Goal: Information Seeking & Learning: Learn about a topic

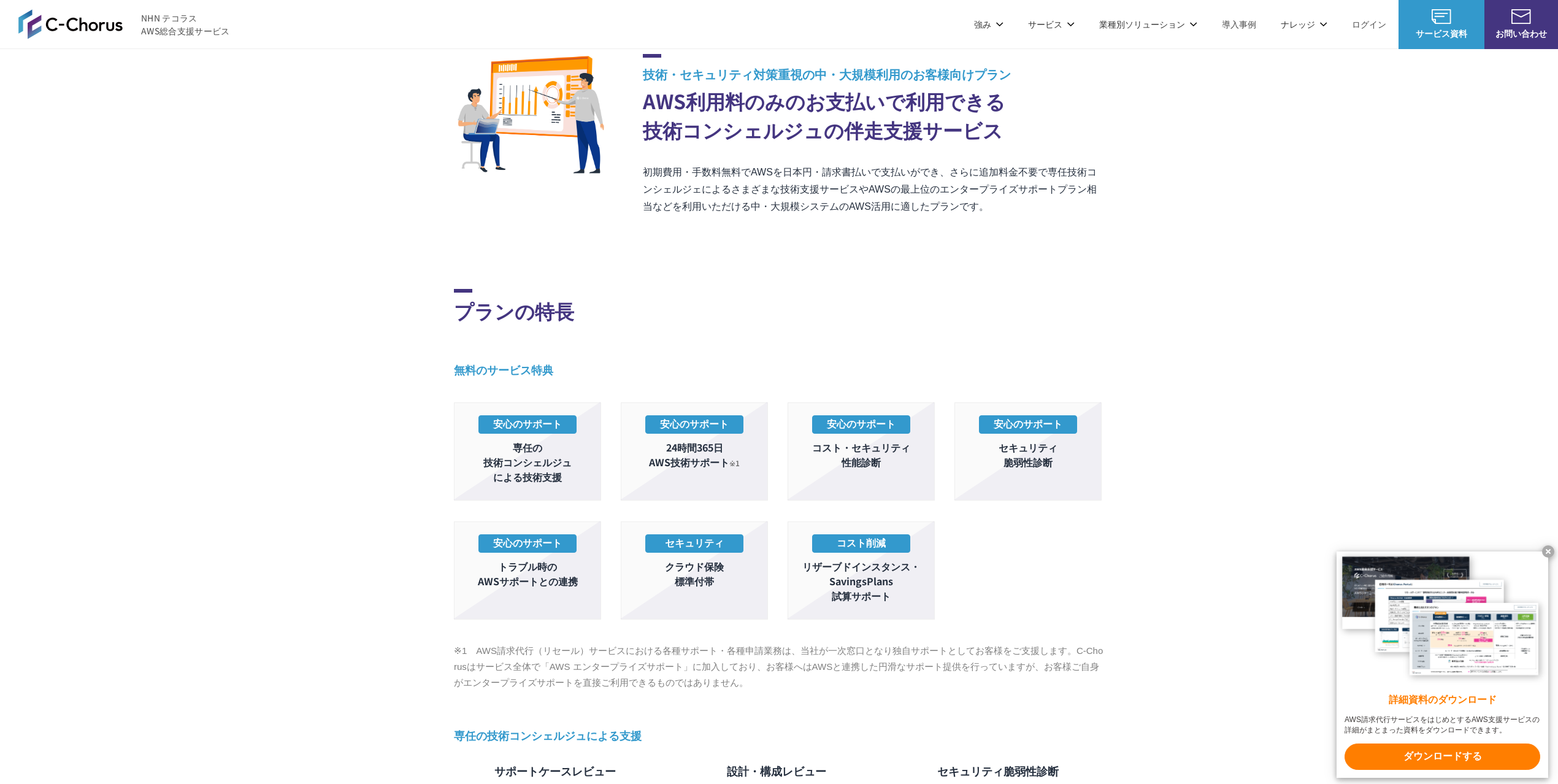
scroll to position [81, 0]
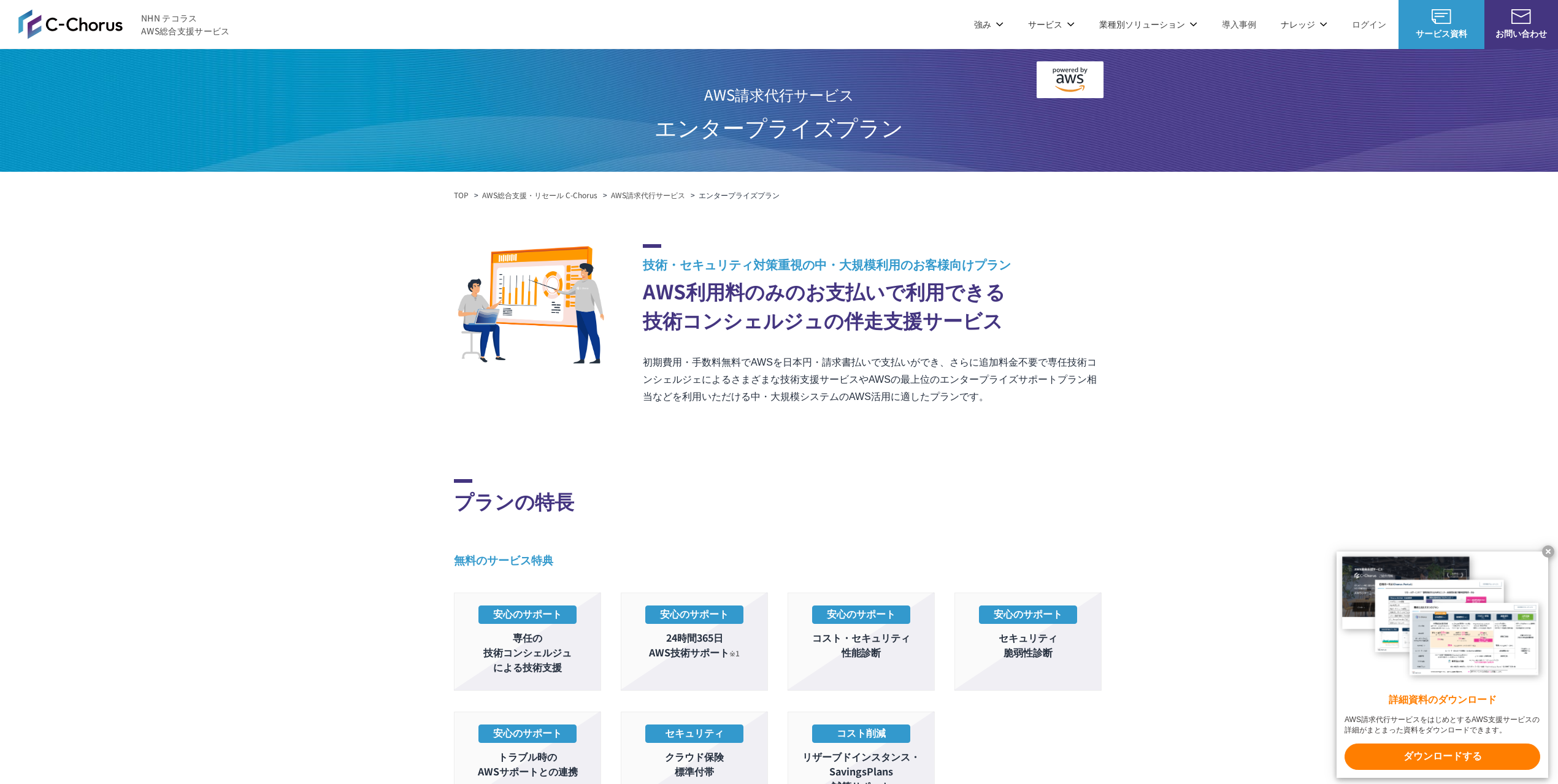
click at [86, 26] on img at bounding box center [71, 24] width 105 height 29
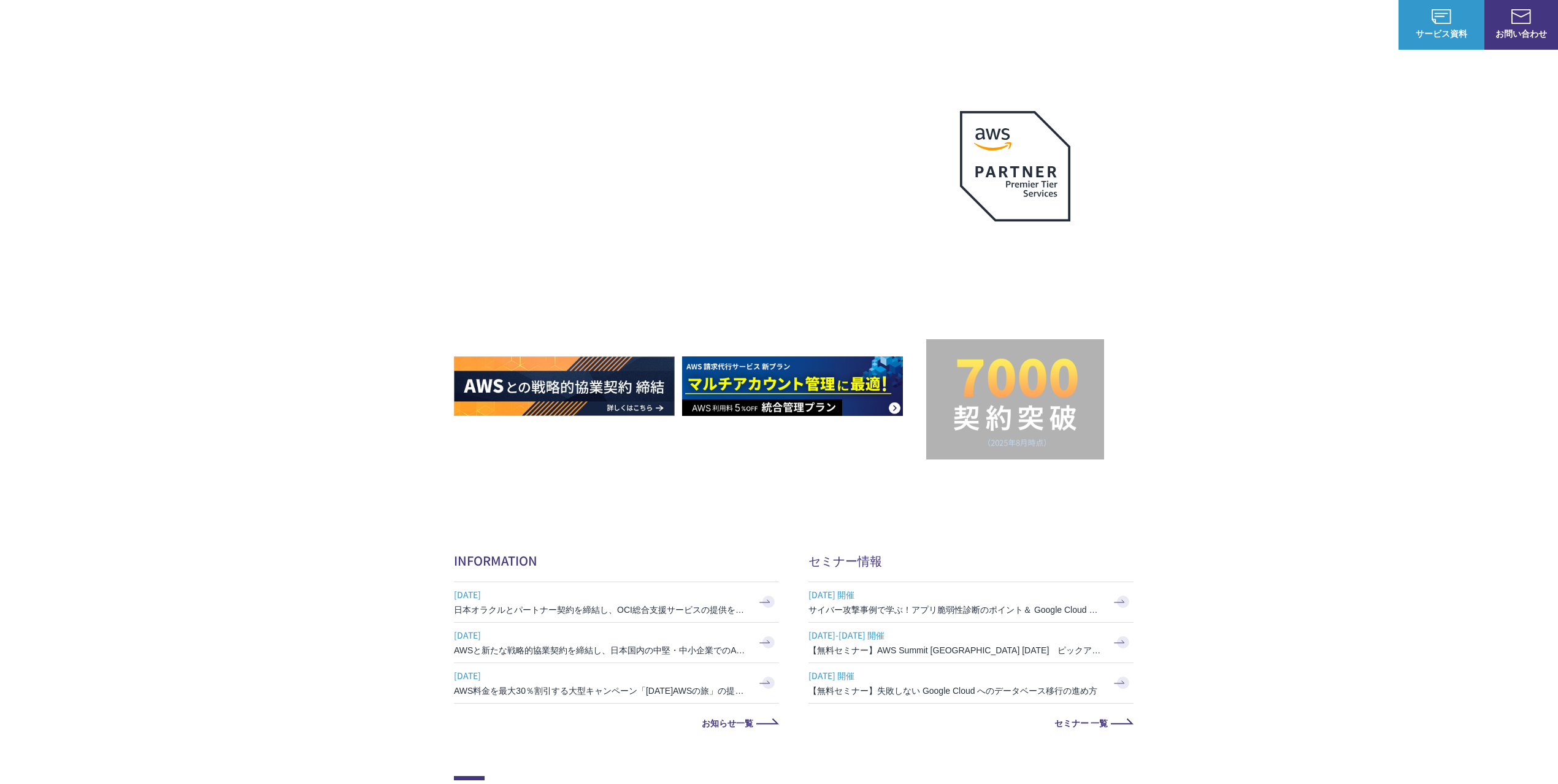
click at [514, 103] on link "AWS請求代行サービス" at bounding box center [506, 105] width 86 height 12
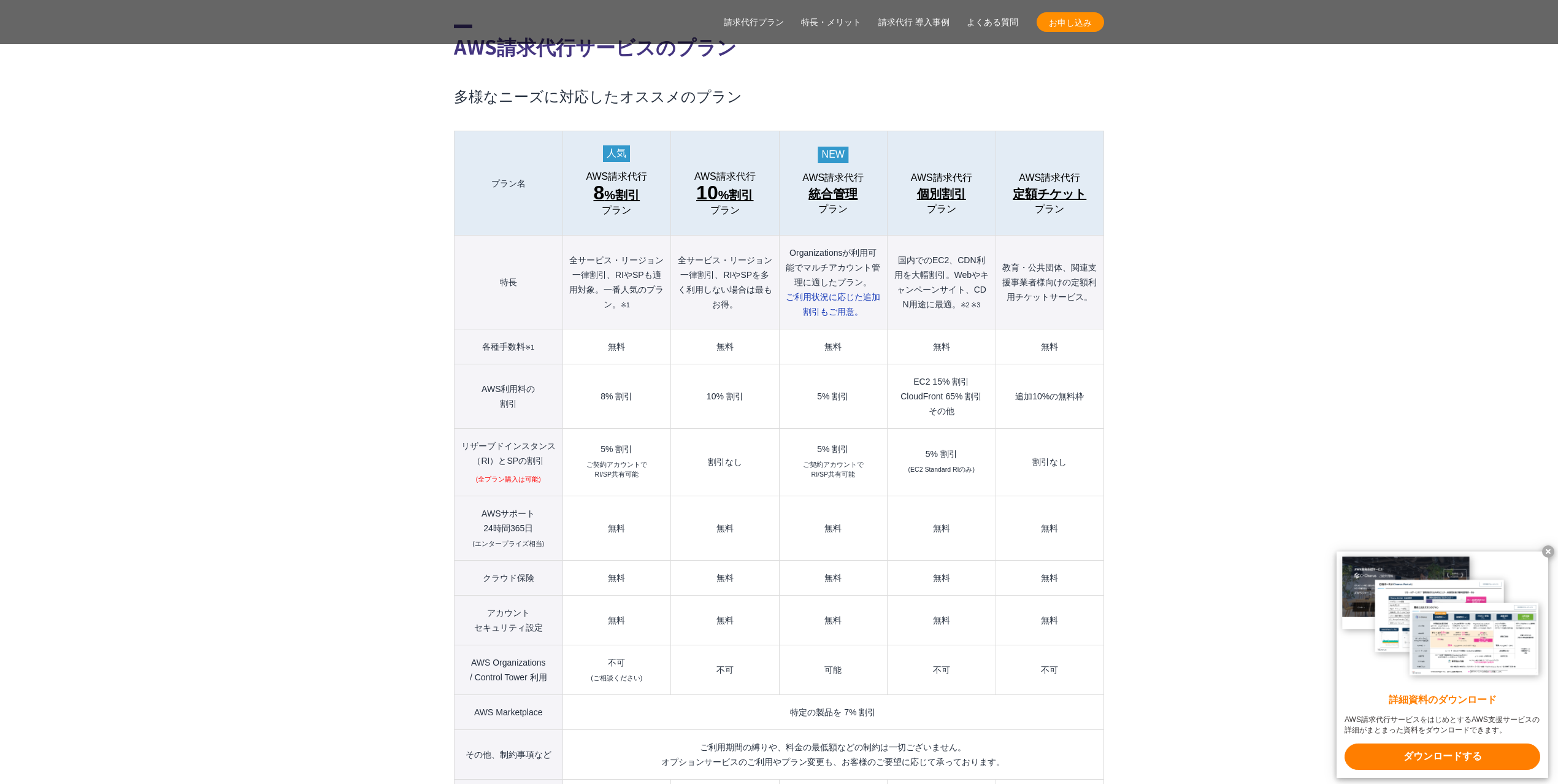
scroll to position [1308, 0]
drag, startPoint x: 896, startPoint y: 234, endPoint x: 975, endPoint y: 280, distance: 91.4
click at [975, 280] on th "国内でのEC2、CDN利用を大幅割引。Webやキャンペーンサイト、CDN用途に最適。 ※2 ※3" at bounding box center [941, 282] width 108 height 94
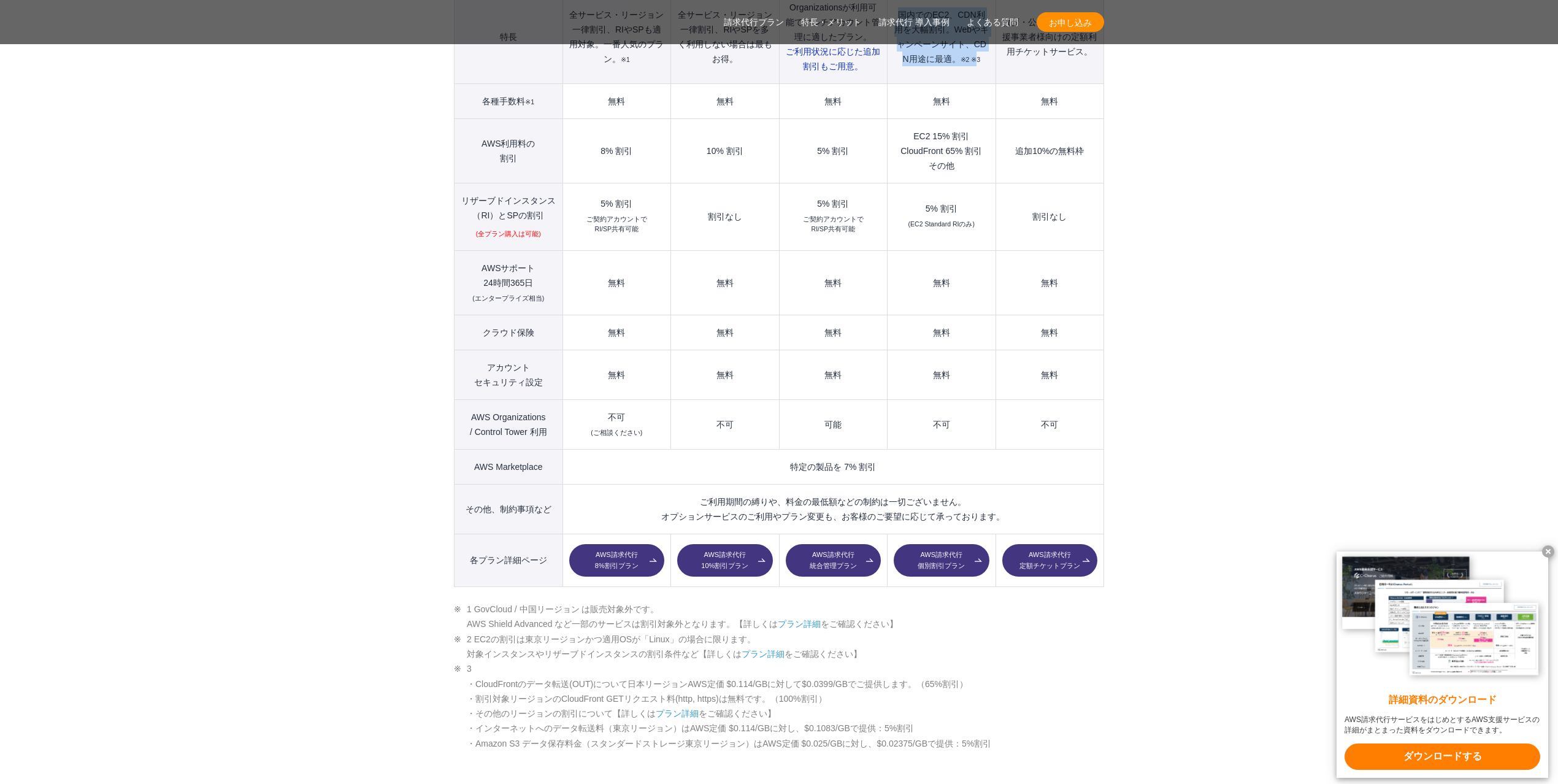
scroll to position [1554, 0]
